Goal: Navigation & Orientation: Find specific page/section

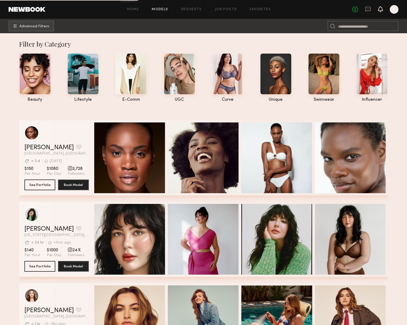
click at [382, 10] on icon at bounding box center [380, 9] width 4 height 4
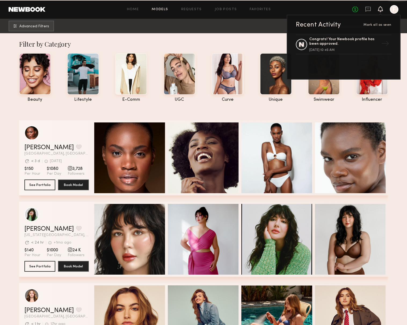
click at [396, 10] on div at bounding box center [394, 9] width 9 height 9
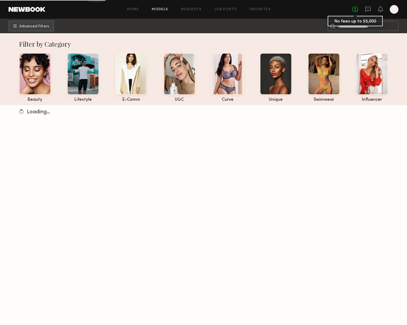
click at [352, 9] on link "No fees up to $5,000" at bounding box center [355, 9] width 6 height 6
click at [259, 11] on div "Home Models Requests Job Posts Favorites Sign Out No fees up to $5,000 F" at bounding box center [221, 9] width 353 height 9
click at [258, 10] on link "Favorites" at bounding box center [259, 9] width 21 height 3
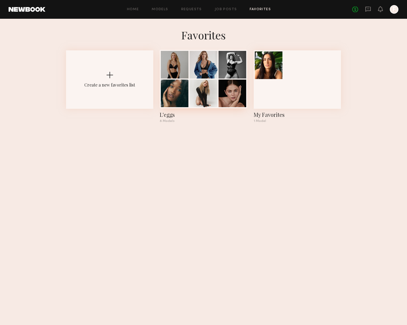
click at [197, 102] on div at bounding box center [203, 94] width 28 height 28
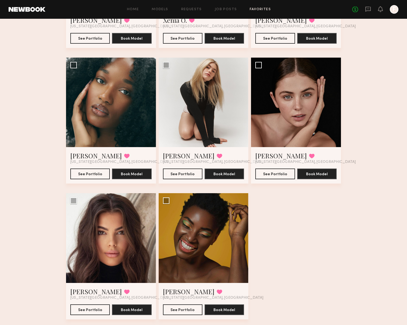
scroll to position [141, 0]
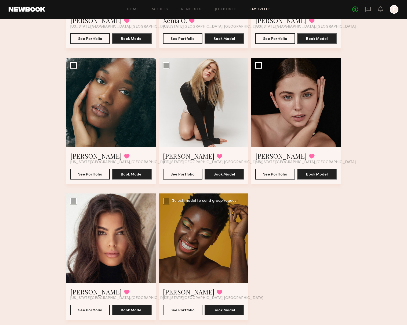
click at [190, 263] on div at bounding box center [204, 239] width 90 height 90
click at [193, 310] on button "See Portfolio" at bounding box center [182, 310] width 39 height 11
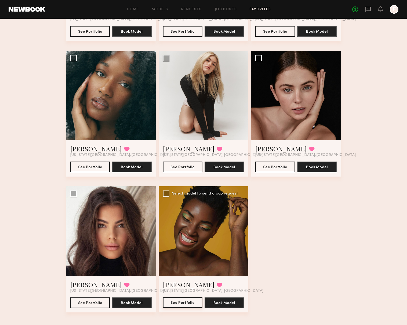
scroll to position [153, 0]
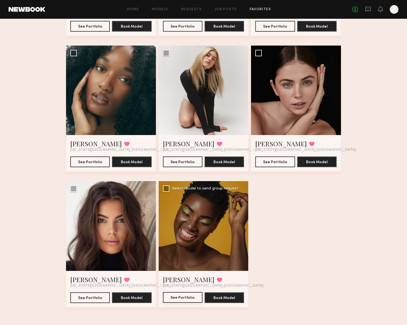
click at [181, 297] on button "See Portfolio" at bounding box center [182, 297] width 39 height 11
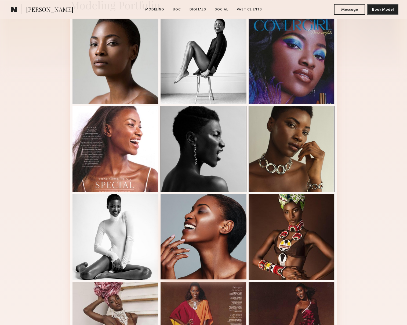
scroll to position [216, 0]
